Goal: Navigation & Orientation: Find specific page/section

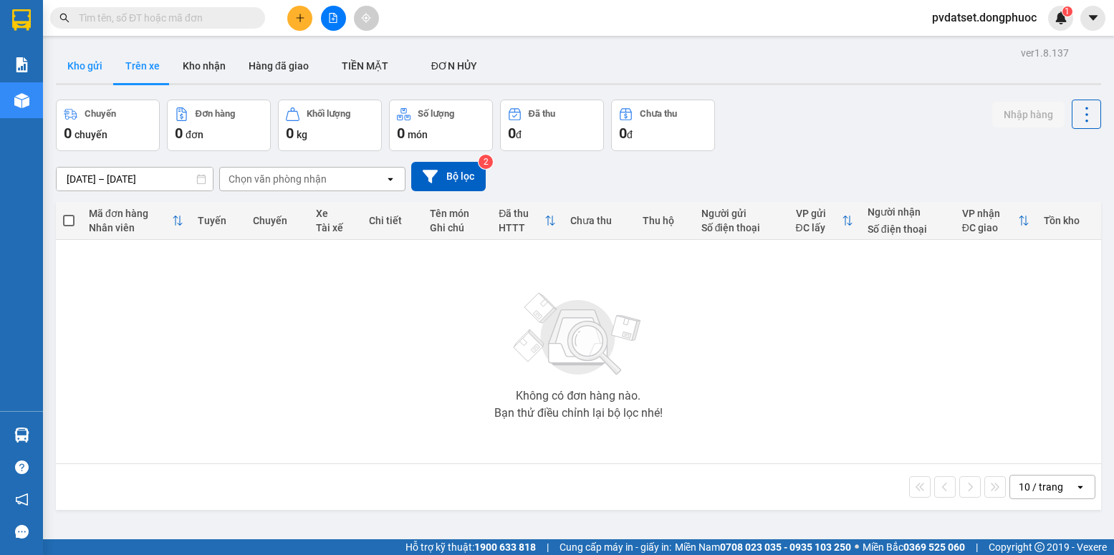
click at [102, 69] on button "Kho gửi" at bounding box center [85, 66] width 58 height 34
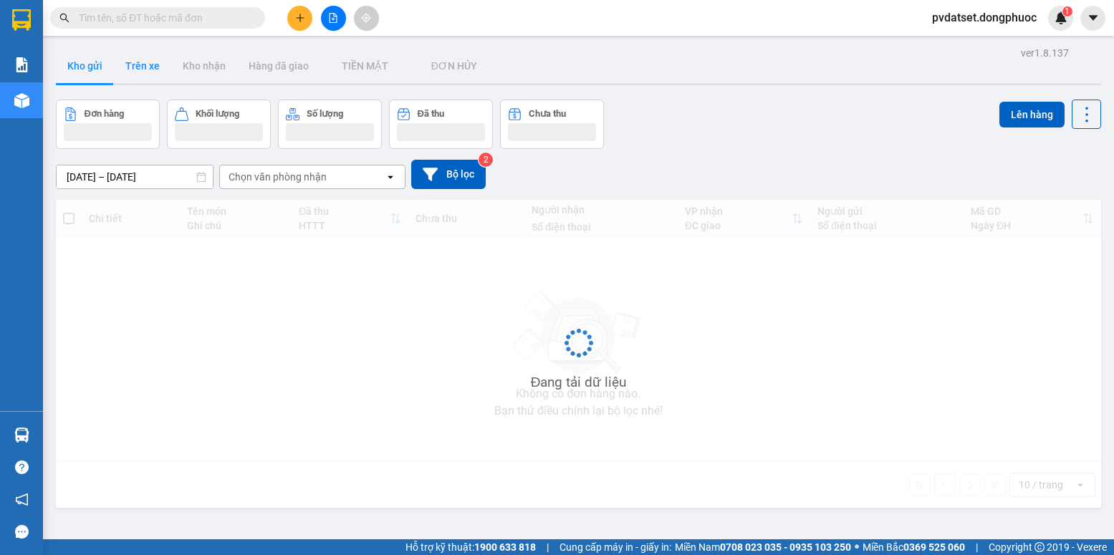
click at [136, 72] on button "Trên xe" at bounding box center [142, 66] width 57 height 34
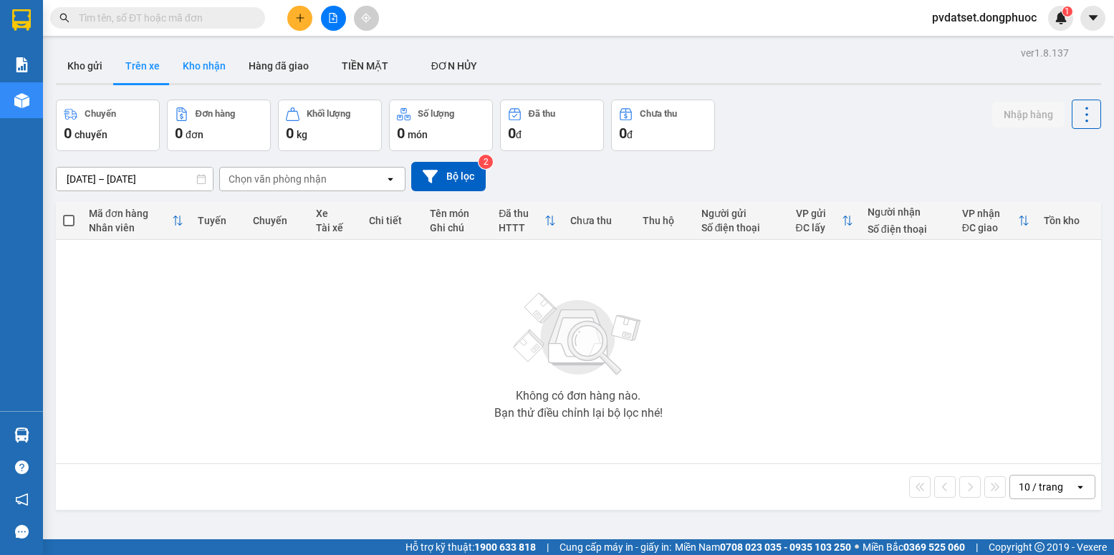
click at [187, 57] on button "Kho nhận" at bounding box center [204, 66] width 66 height 34
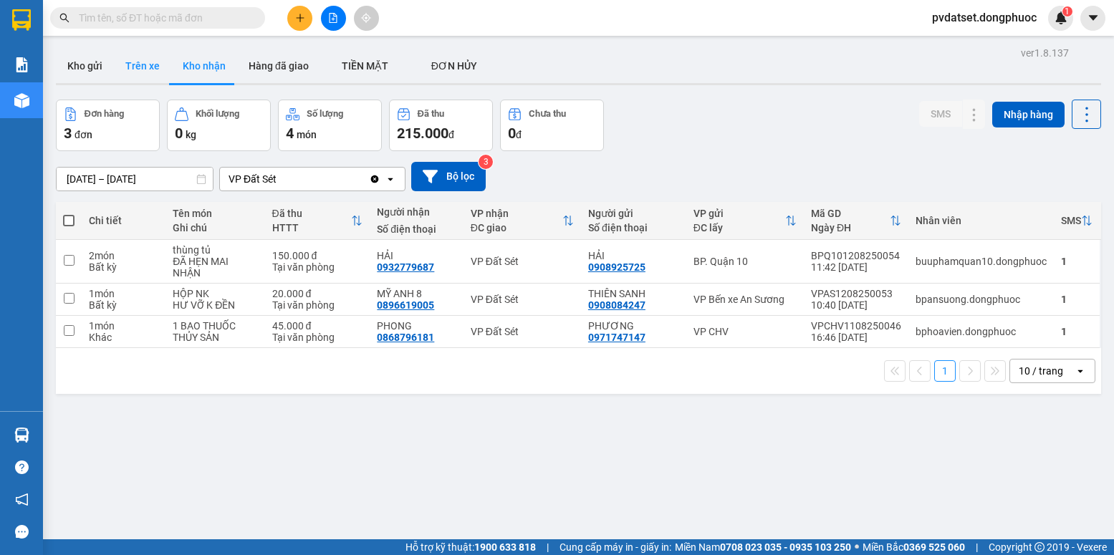
click at [152, 75] on button "Trên xe" at bounding box center [142, 66] width 57 height 34
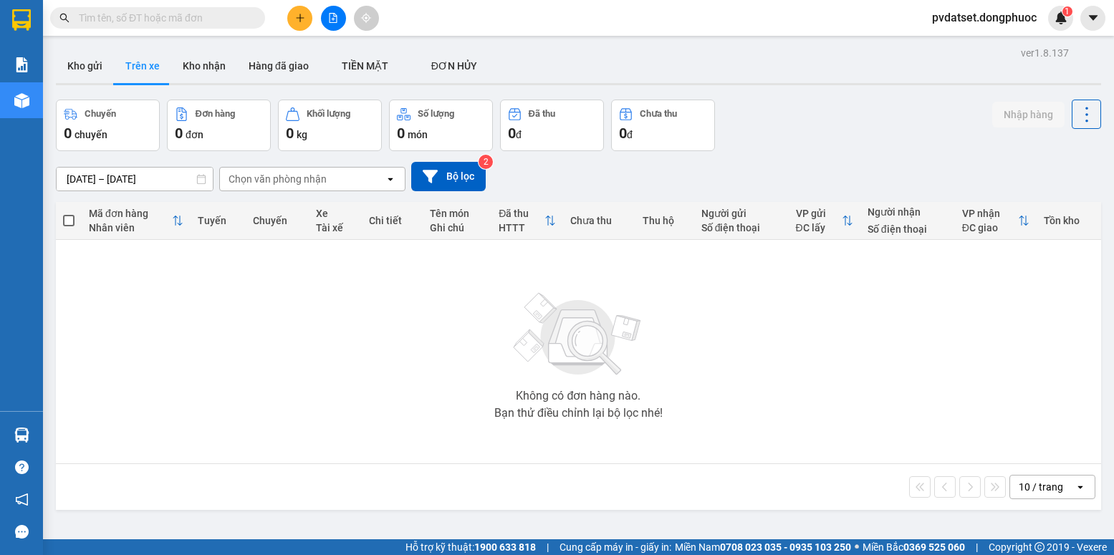
click at [204, 83] on div at bounding box center [578, 84] width 1045 height 2
click at [208, 74] on button "Kho nhận" at bounding box center [204, 66] width 66 height 34
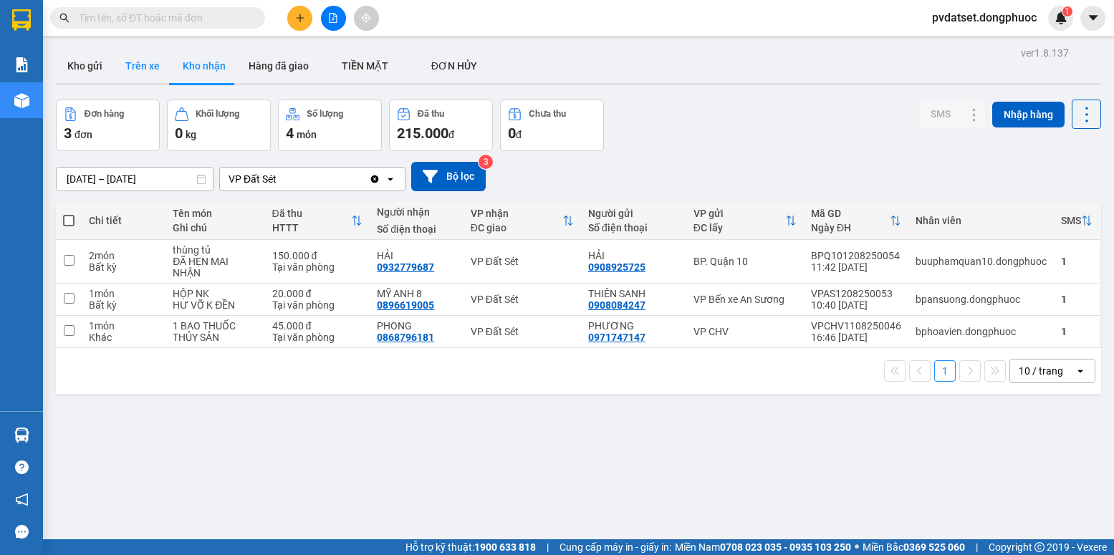
click at [133, 62] on button "Trên xe" at bounding box center [142, 66] width 57 height 34
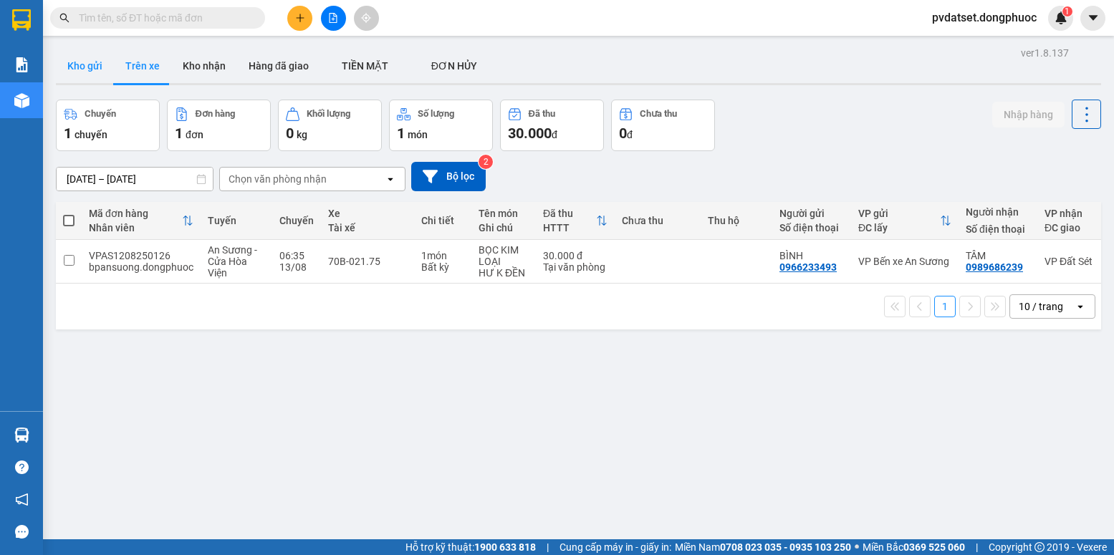
drag, startPoint x: 91, startPoint y: 68, endPoint x: 91, endPoint y: 77, distance: 9.3
click at [91, 77] on button "Kho gửi" at bounding box center [85, 66] width 58 height 34
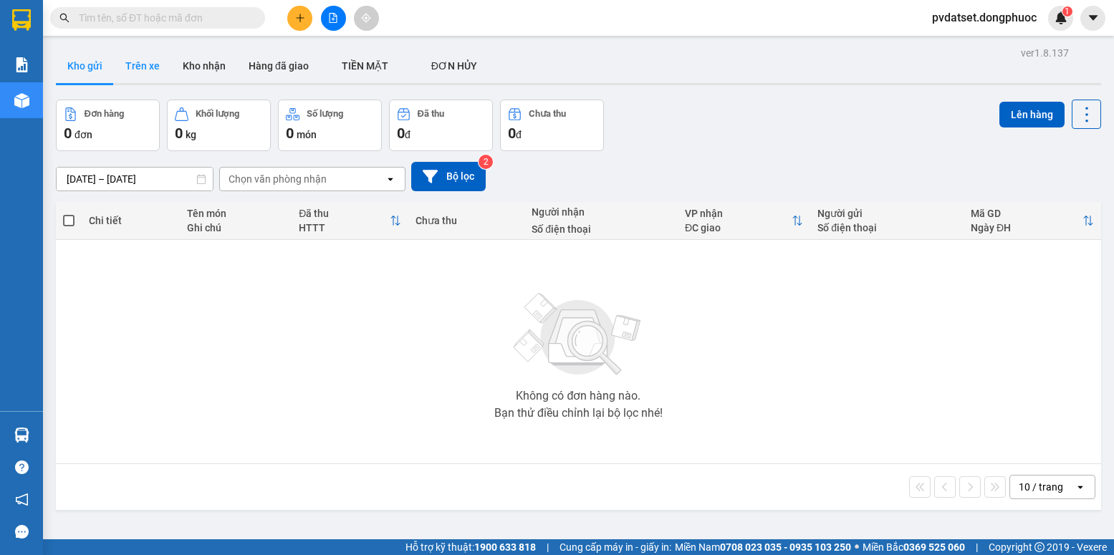
click at [128, 72] on button "Trên xe" at bounding box center [142, 66] width 57 height 34
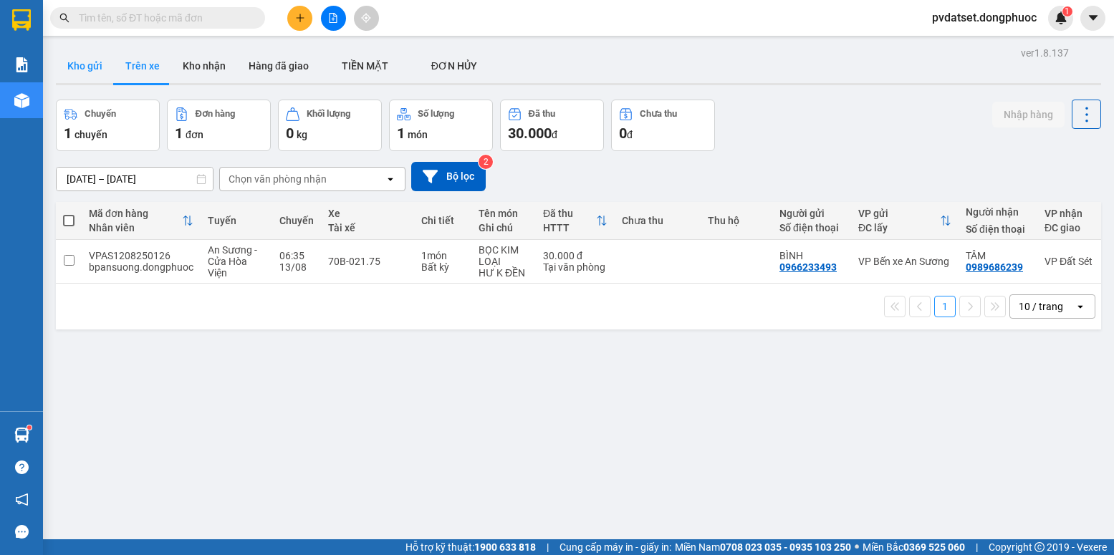
click at [71, 63] on button "Kho gửi" at bounding box center [85, 66] width 58 height 34
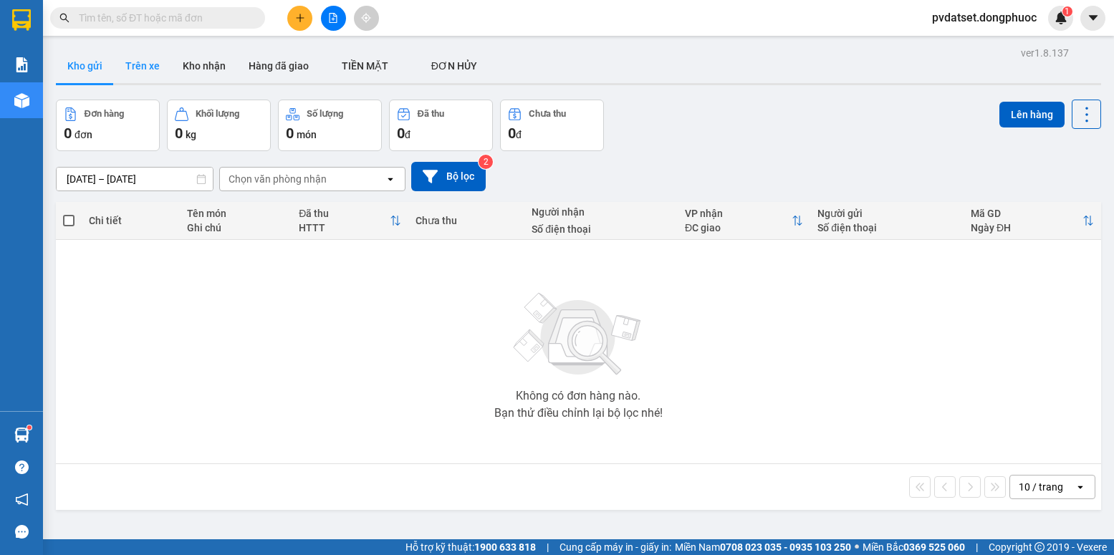
click at [127, 52] on button "Trên xe" at bounding box center [142, 66] width 57 height 34
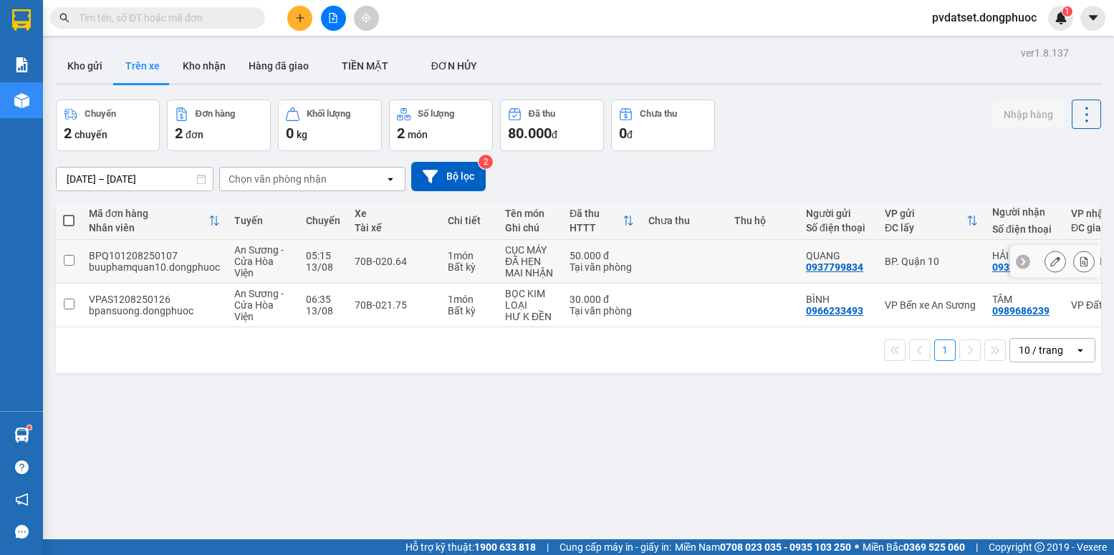
click at [713, 251] on td at bounding box center [684, 262] width 86 height 44
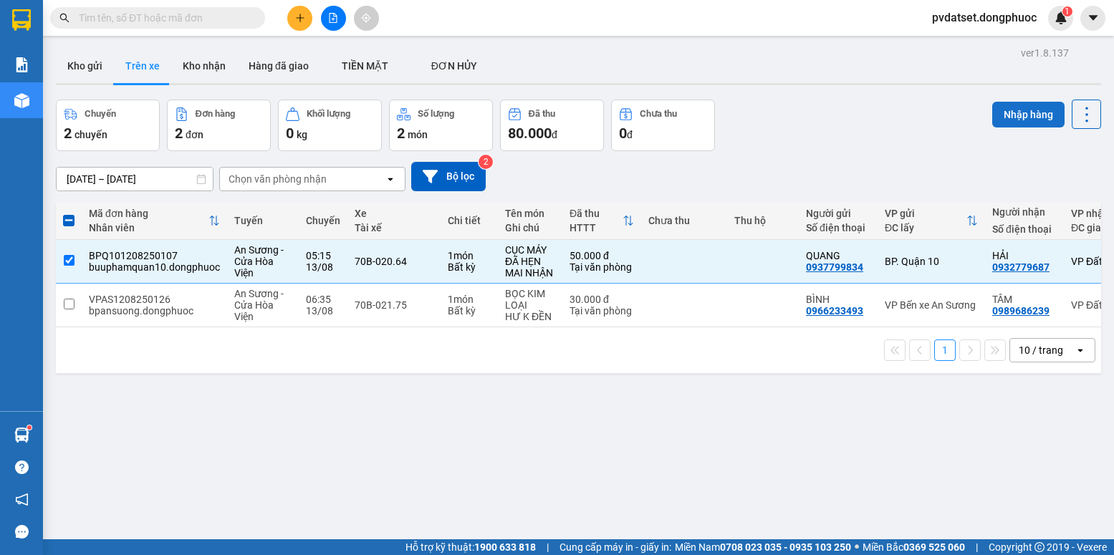
click at [1009, 115] on button "Nhập hàng" at bounding box center [1028, 115] width 72 height 26
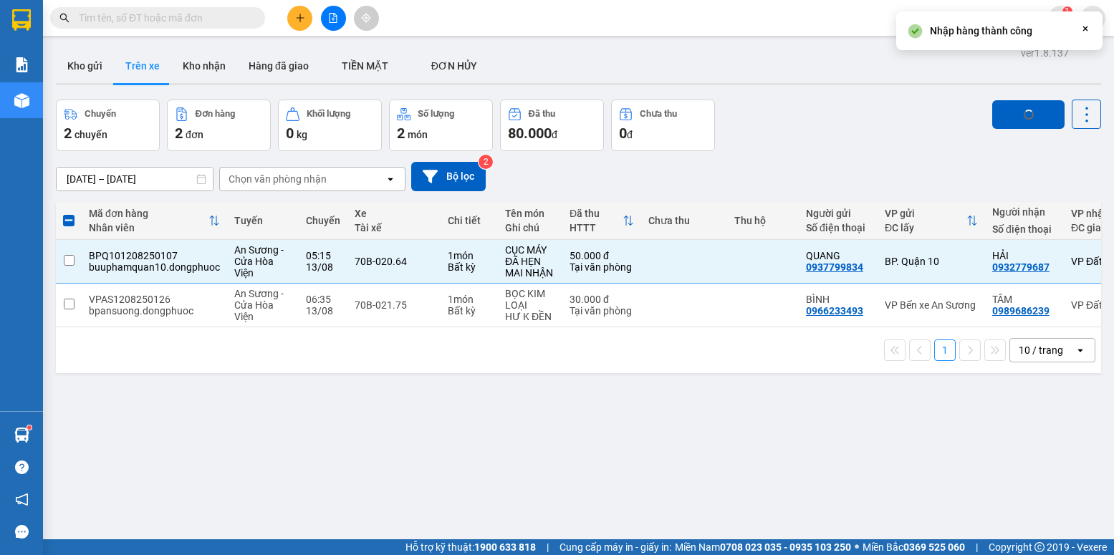
checkbox input "false"
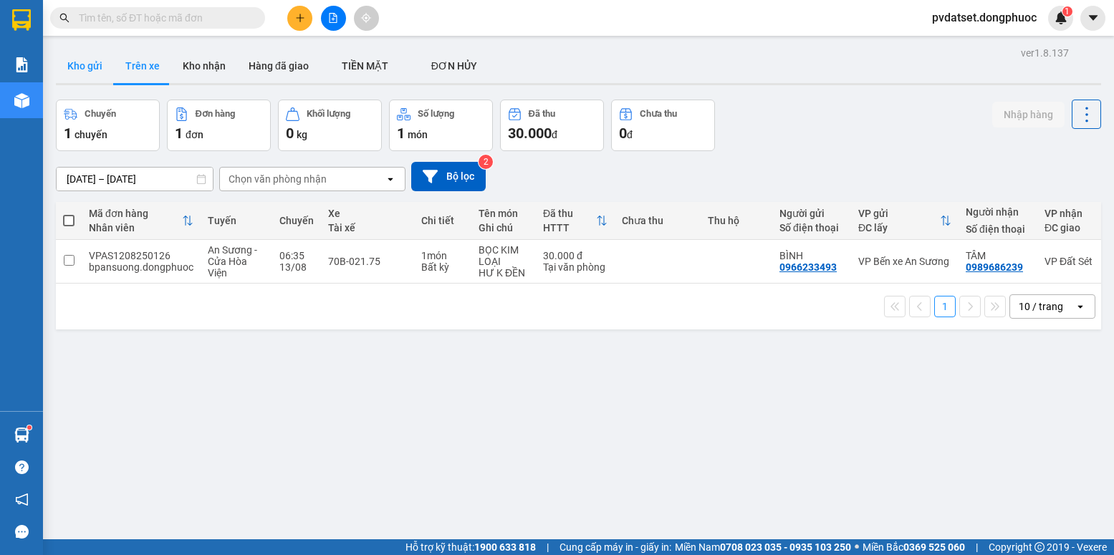
click at [110, 74] on button "Kho gửi" at bounding box center [85, 66] width 58 height 34
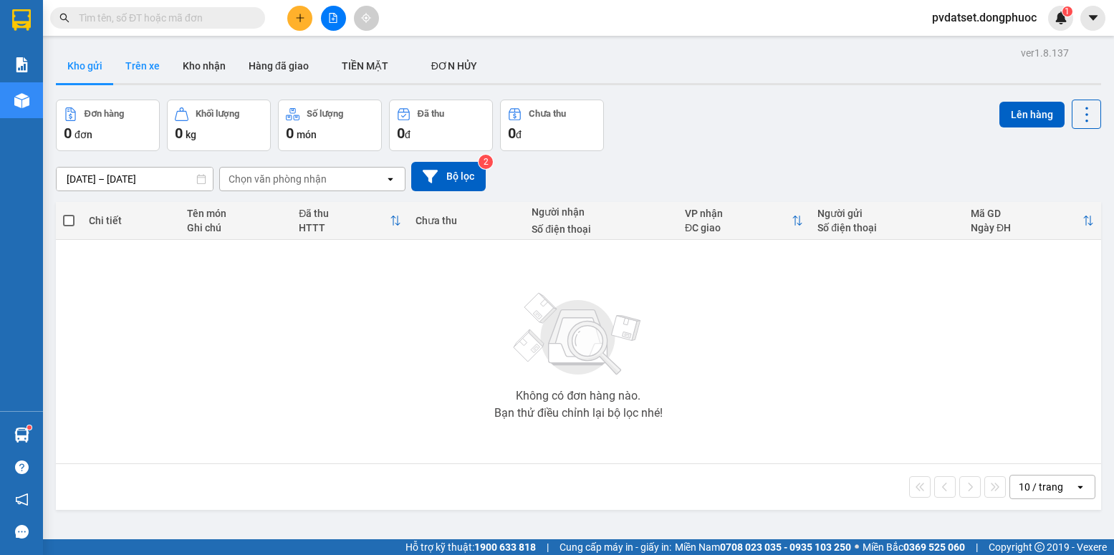
click at [133, 78] on button "Trên xe" at bounding box center [142, 66] width 57 height 34
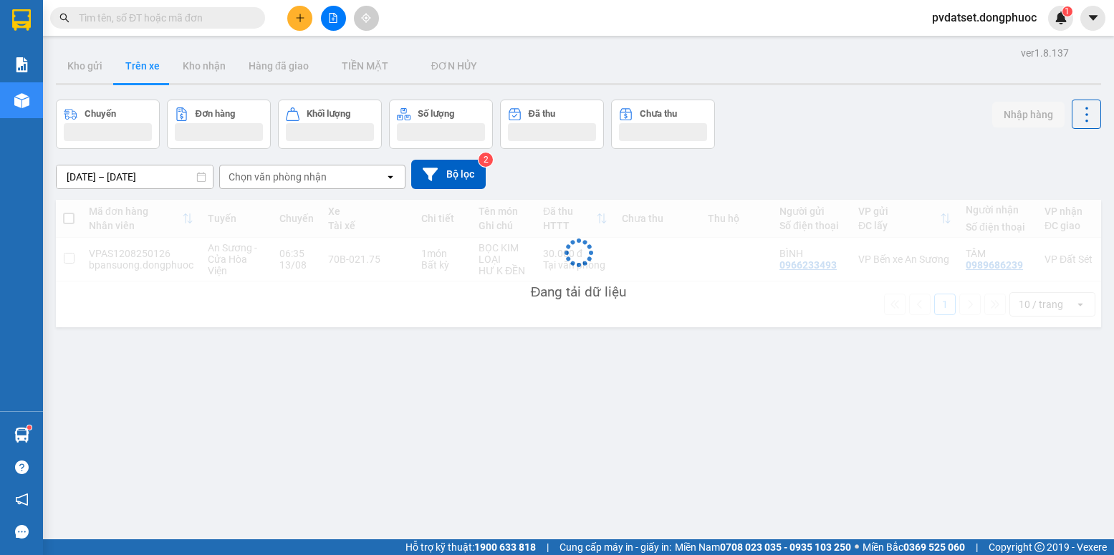
click at [133, 78] on button "Trên xe" at bounding box center [142, 66] width 57 height 34
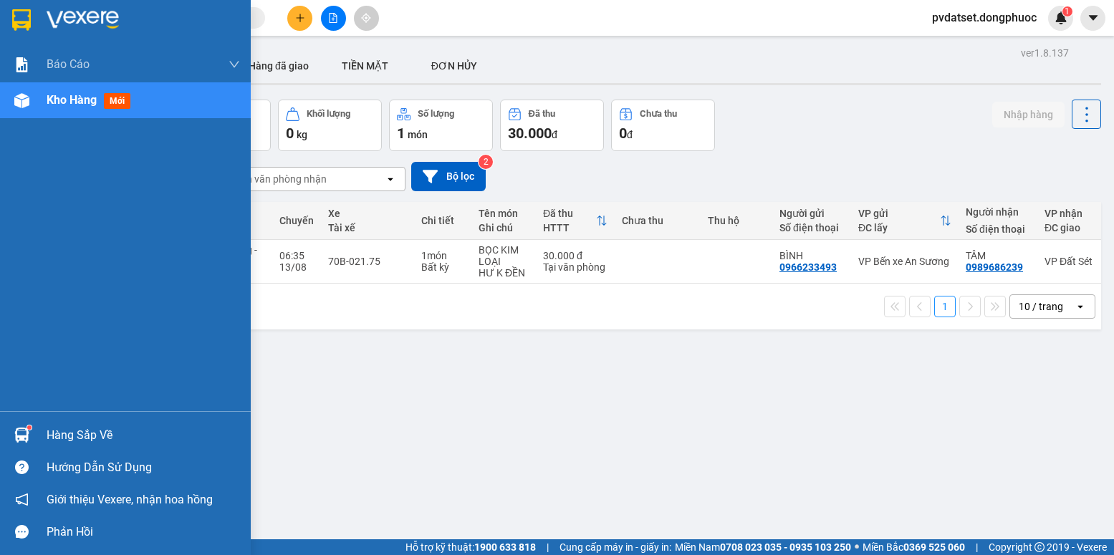
click at [39, 427] on div "Hàng sắp về" at bounding box center [125, 435] width 251 height 32
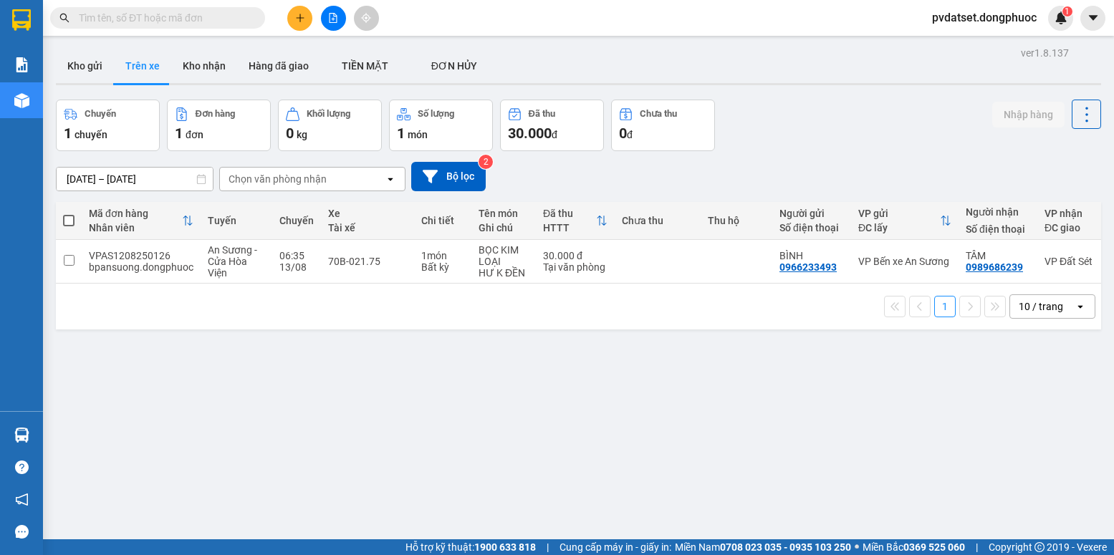
click at [705, 410] on section "Kết quả tìm kiếm ( 0 ) Bộ lọc Ngày tạo đơn gần nhất No Data pvdatset.dongphuoc …" at bounding box center [557, 277] width 1114 height 555
click at [87, 65] on button "Kho gửi" at bounding box center [85, 66] width 58 height 34
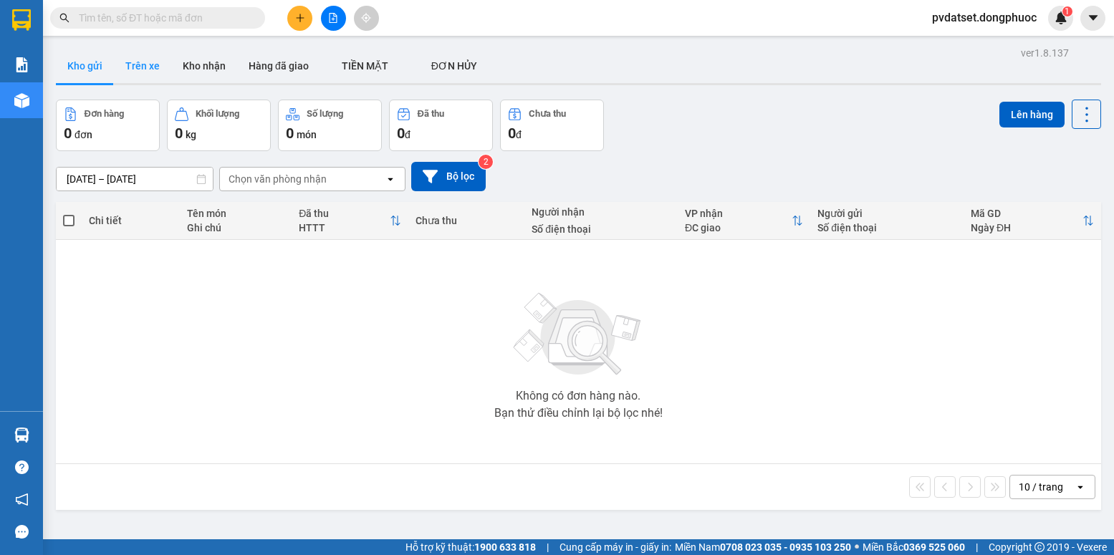
click at [125, 60] on button "Trên xe" at bounding box center [142, 66] width 57 height 34
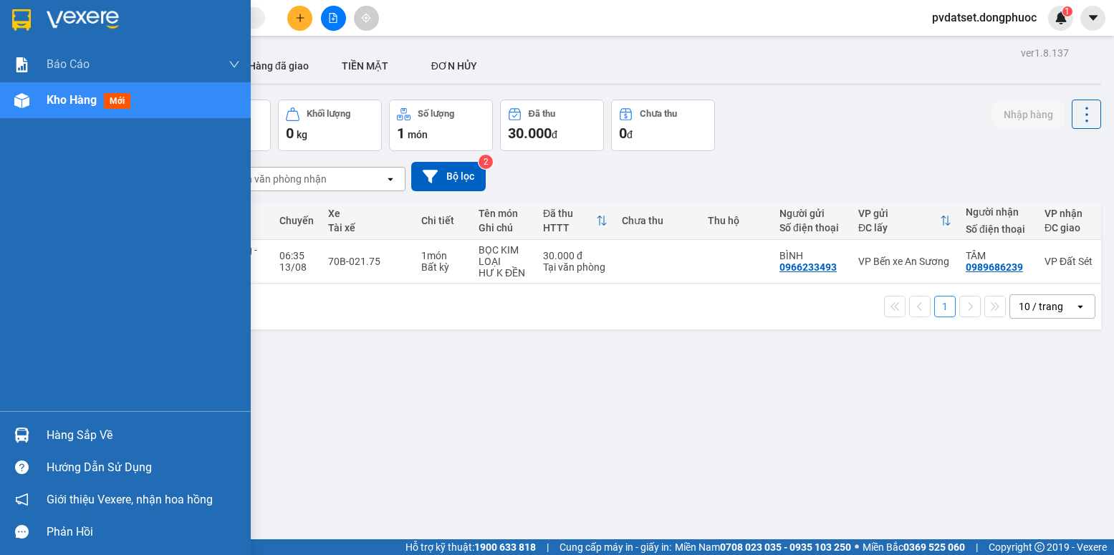
click at [32, 422] on div "Hàng sắp về" at bounding box center [125, 435] width 251 height 32
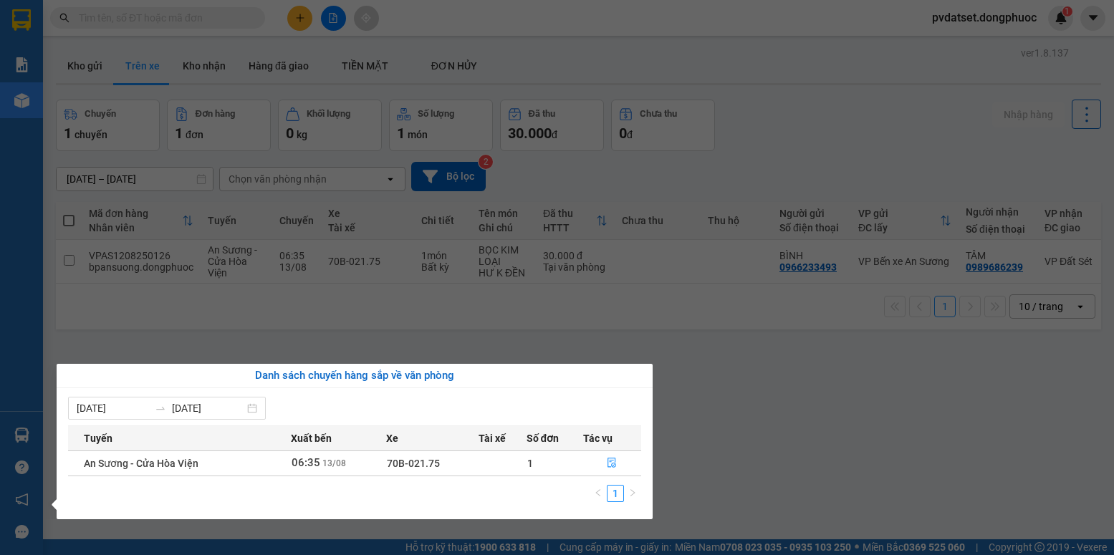
click at [743, 387] on section "Kết quả tìm kiếm ( 0 ) Bộ lọc Ngày tạo đơn gần nhất No Data pvdatset.dongphuoc …" at bounding box center [557, 277] width 1114 height 555
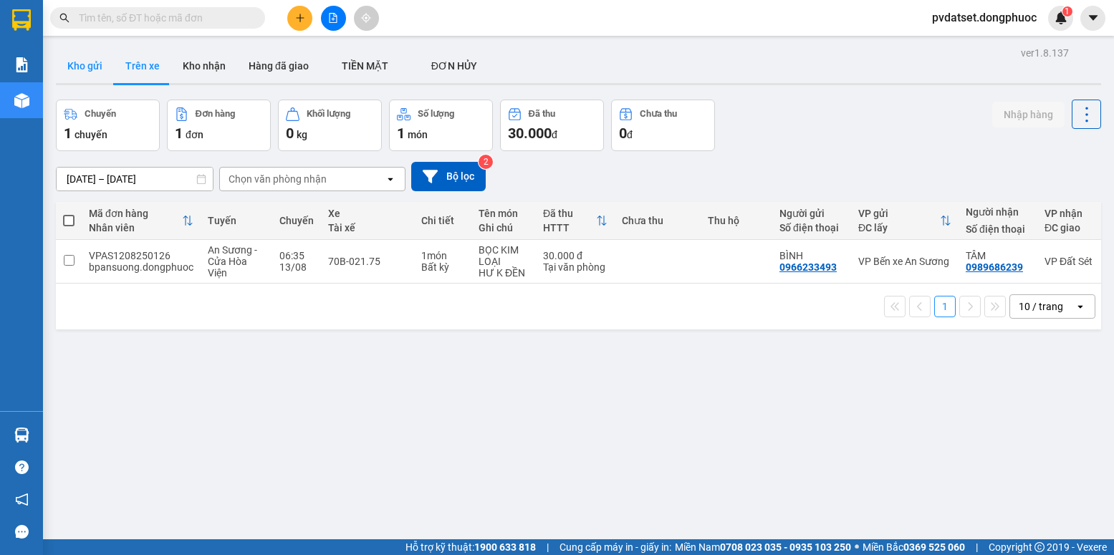
drag, startPoint x: 83, startPoint y: 73, endPoint x: 110, endPoint y: 73, distance: 26.5
click at [83, 72] on button "Kho gửi" at bounding box center [85, 66] width 58 height 34
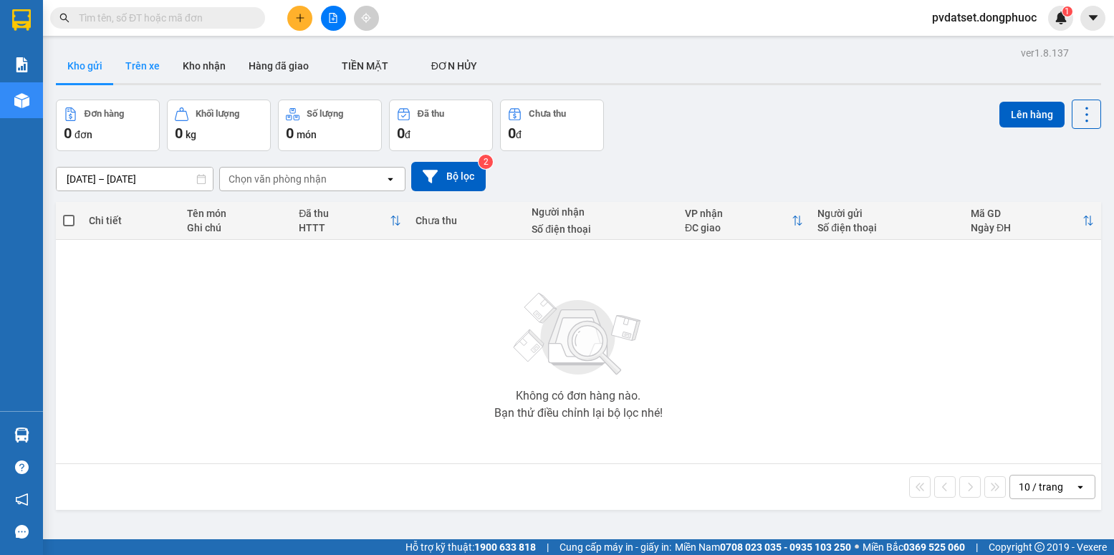
click at [148, 65] on button "Trên xe" at bounding box center [142, 66] width 57 height 34
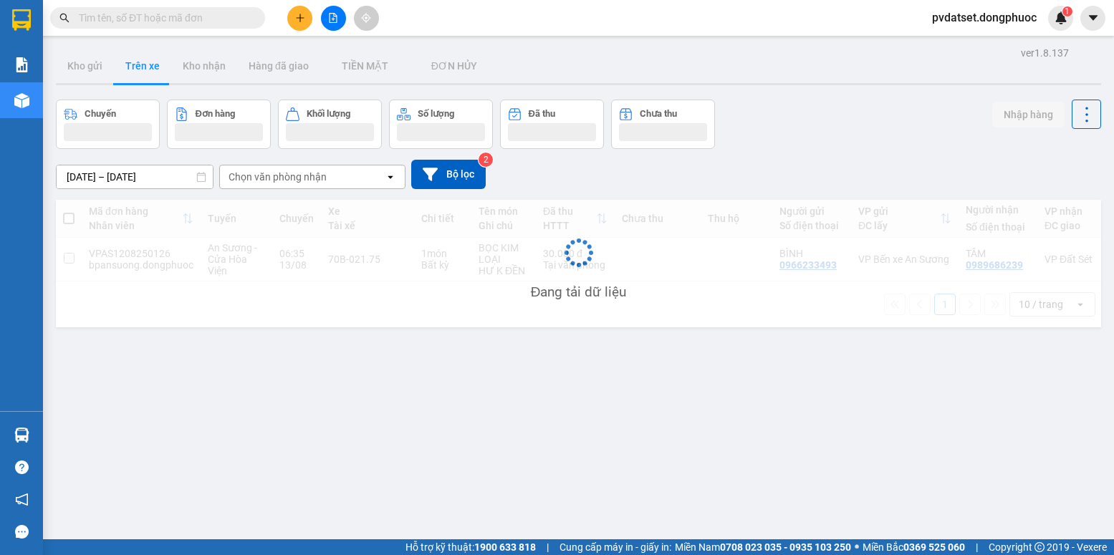
click at [148, 65] on button "Trên xe" at bounding box center [142, 66] width 57 height 34
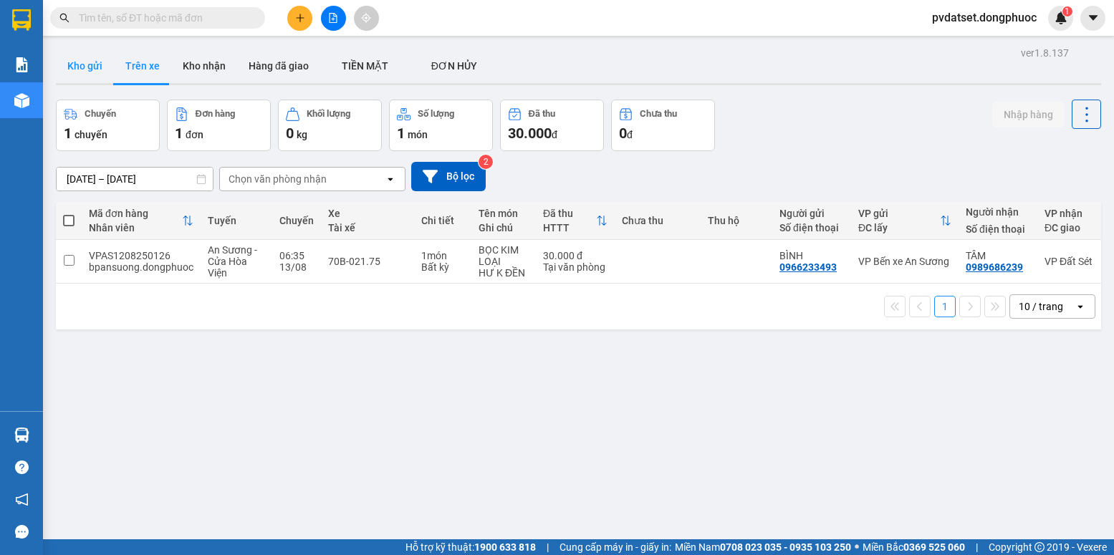
click at [92, 66] on button "Kho gửi" at bounding box center [85, 66] width 58 height 34
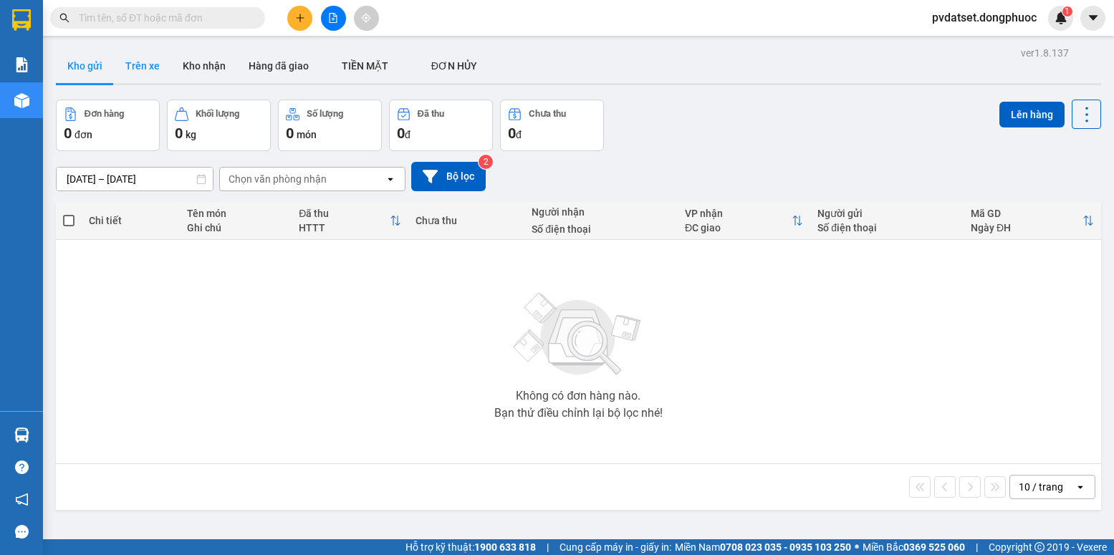
click at [158, 69] on button "Trên xe" at bounding box center [142, 66] width 57 height 34
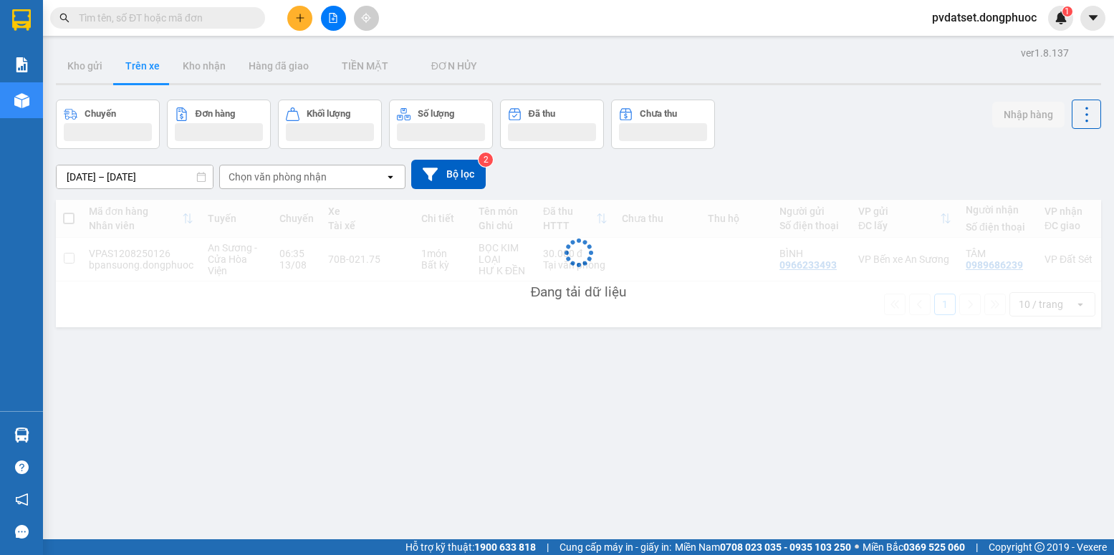
click at [158, 69] on button "Trên xe" at bounding box center [142, 66] width 57 height 34
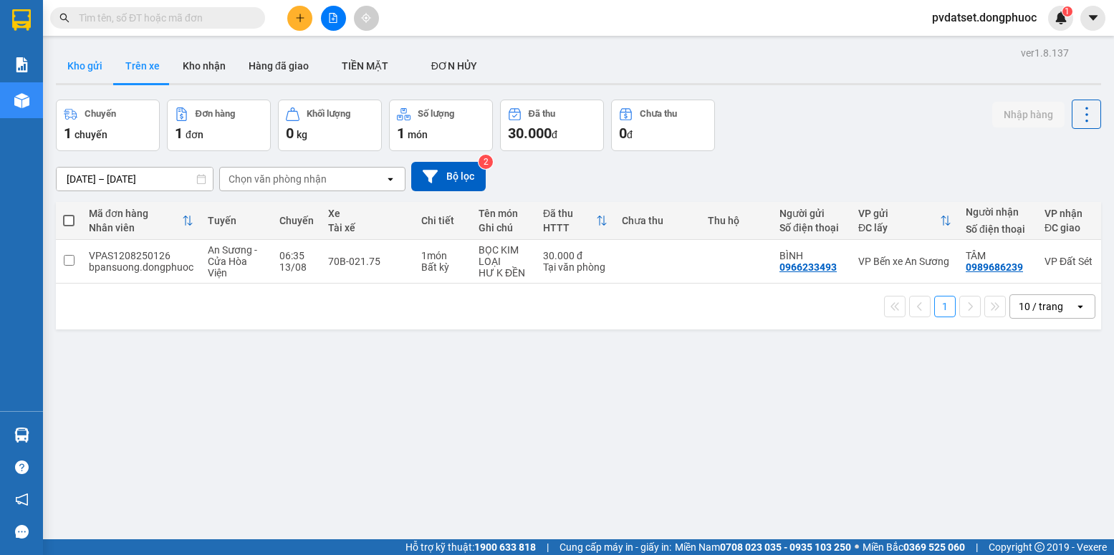
click at [102, 62] on button "Kho gửi" at bounding box center [85, 66] width 58 height 34
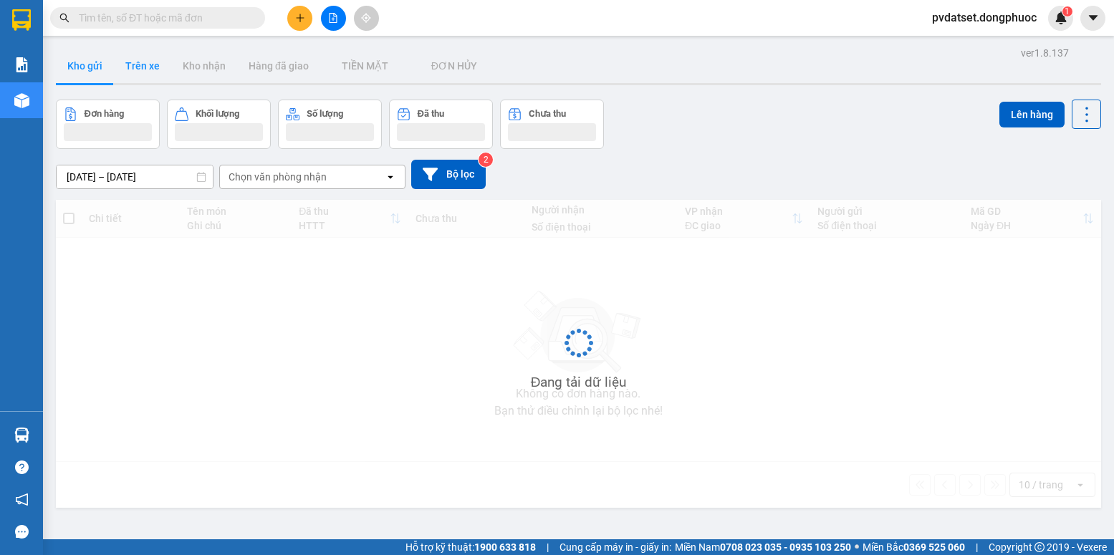
click at [134, 67] on button "Trên xe" at bounding box center [142, 66] width 57 height 34
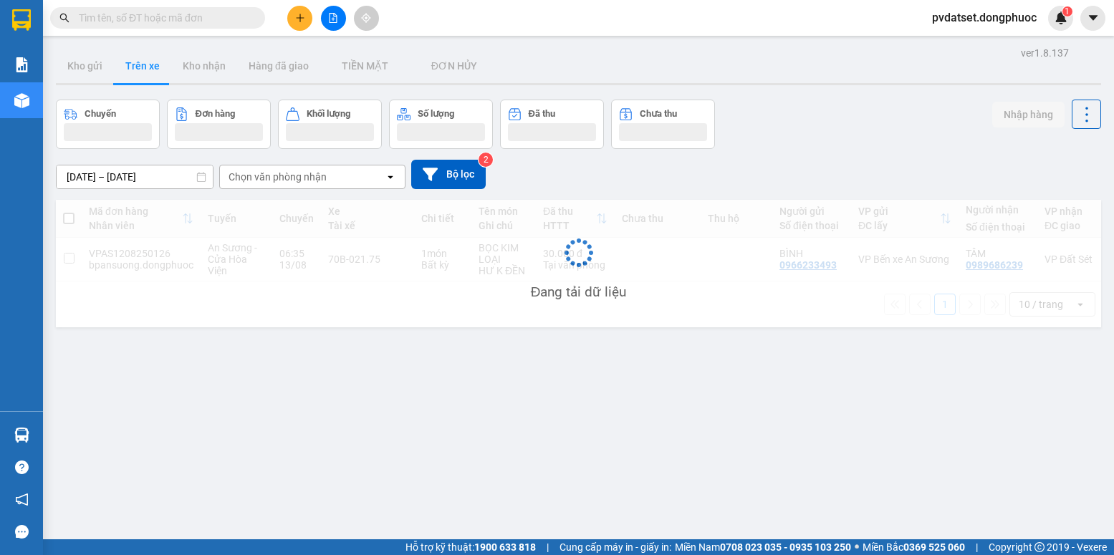
click at [134, 67] on button "Trên xe" at bounding box center [142, 66] width 57 height 34
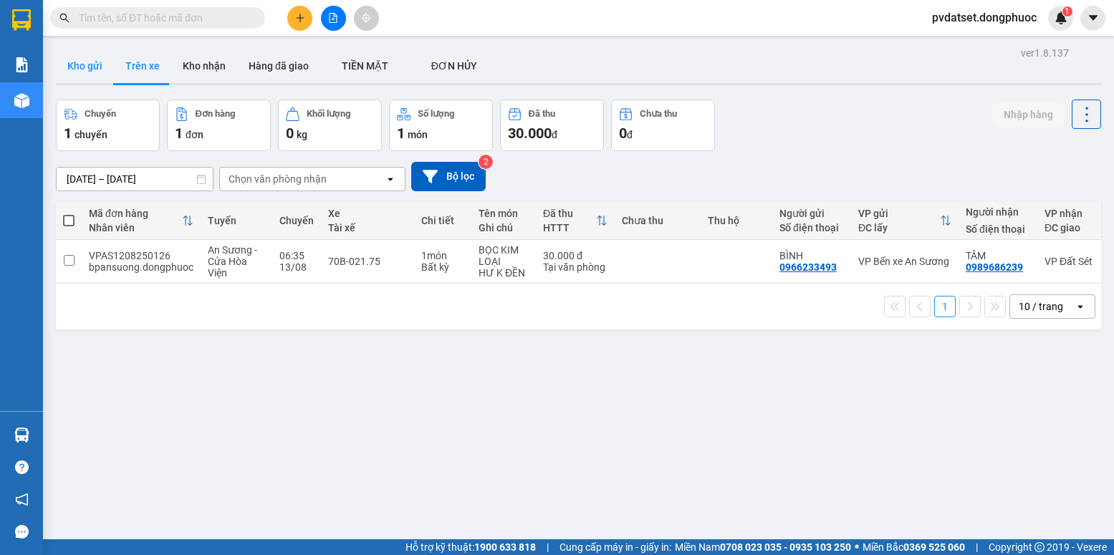
click at [82, 69] on button "Kho gửi" at bounding box center [85, 66] width 58 height 34
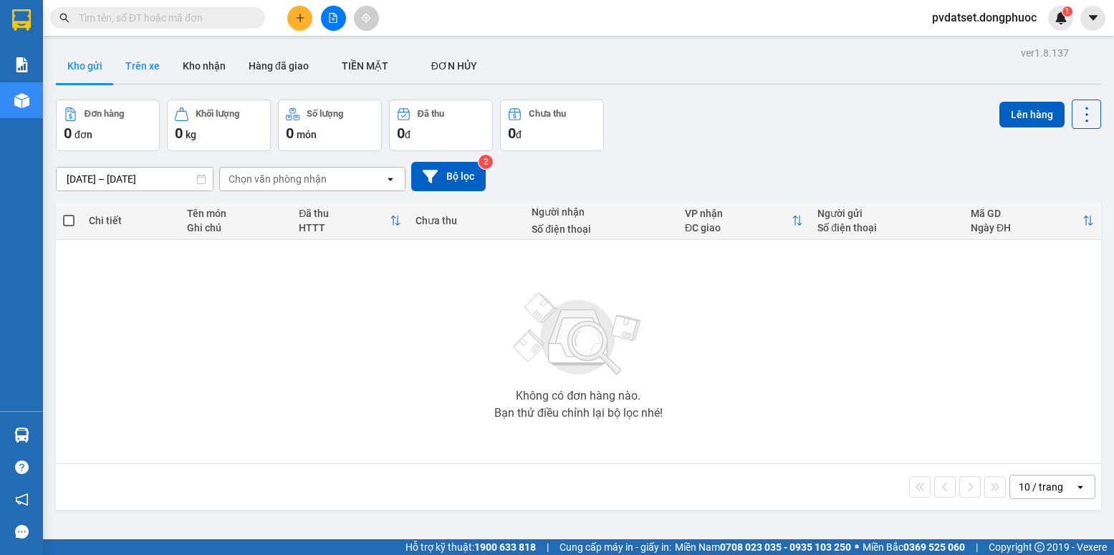
click at [140, 69] on button "Trên xe" at bounding box center [142, 66] width 57 height 34
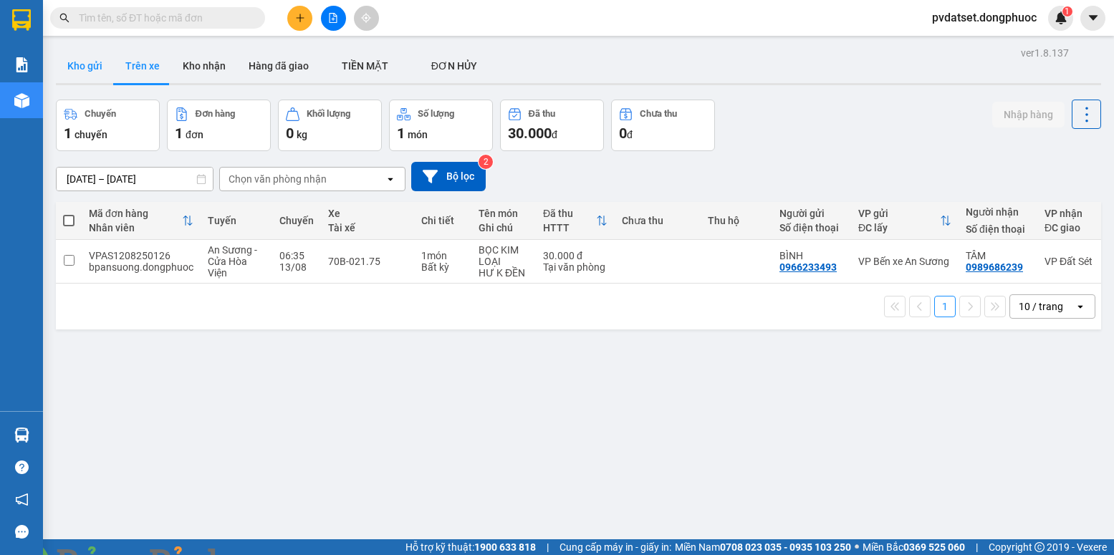
click at [72, 59] on button "Kho gửi" at bounding box center [85, 66] width 58 height 34
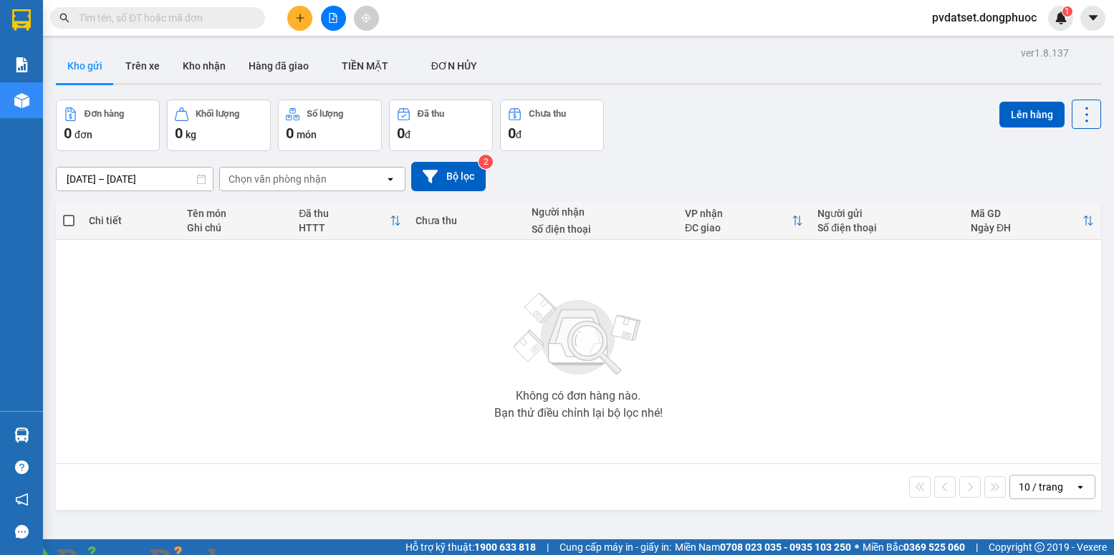
click at [264, 554] on img at bounding box center [259, 563] width 9 height 9
click at [152, 66] on button "Trên xe" at bounding box center [142, 66] width 57 height 34
